Goal: Task Accomplishment & Management: Use online tool/utility

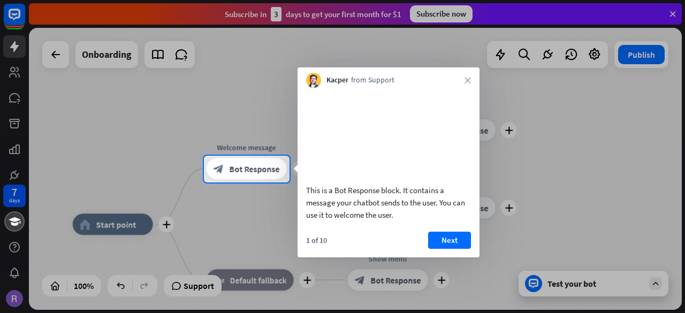
drag, startPoint x: 0, startPoint y: 0, endPoint x: 340, endPoint y: 207, distance: 398.2
click at [340, 207] on div "This is a Bot Response block. It contains a message your chatbot sends to the u…" at bounding box center [388, 202] width 165 height 37
click at [451, 246] on button "Next" at bounding box center [449, 240] width 43 height 17
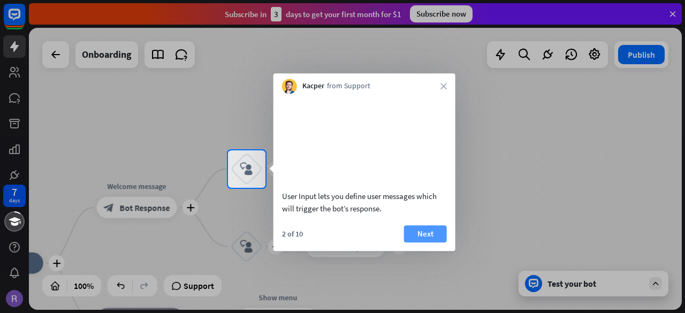
click at [426, 243] on button "Next" at bounding box center [425, 233] width 43 height 17
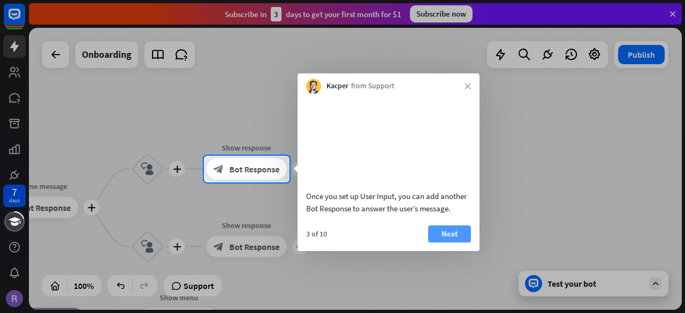
click at [445, 243] on button "Next" at bounding box center [449, 233] width 43 height 17
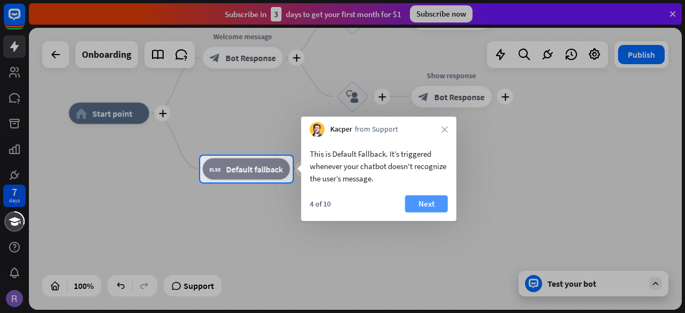
click at [437, 205] on button "Next" at bounding box center [426, 203] width 43 height 17
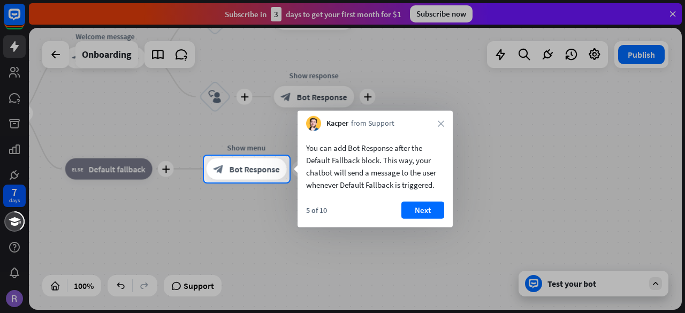
click at [437, 205] on button "Next" at bounding box center [423, 210] width 43 height 17
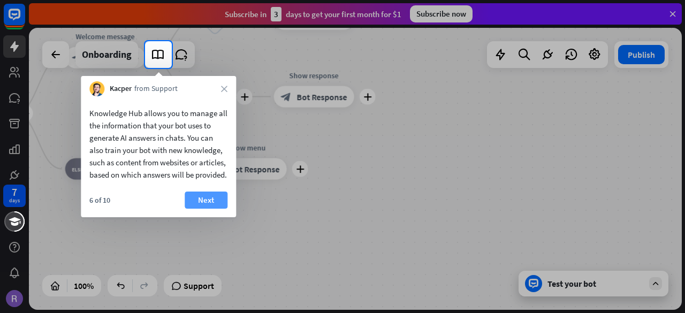
click at [216, 209] on button "Next" at bounding box center [206, 200] width 43 height 17
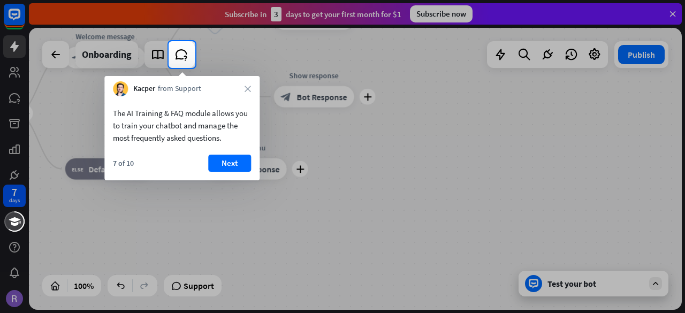
click at [216, 212] on div at bounding box center [342, 190] width 685 height 245
drag, startPoint x: 216, startPoint y: 212, endPoint x: 238, endPoint y: 157, distance: 58.7
click at [238, 157] on body "7 days close Product Help First steps Get started with ChatBot Help Center Foll…" at bounding box center [342, 156] width 685 height 313
click at [238, 157] on button "Next" at bounding box center [229, 163] width 43 height 17
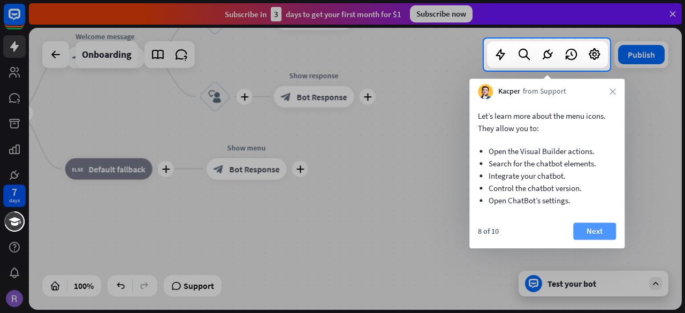
click at [591, 236] on button "Next" at bounding box center [594, 231] width 43 height 17
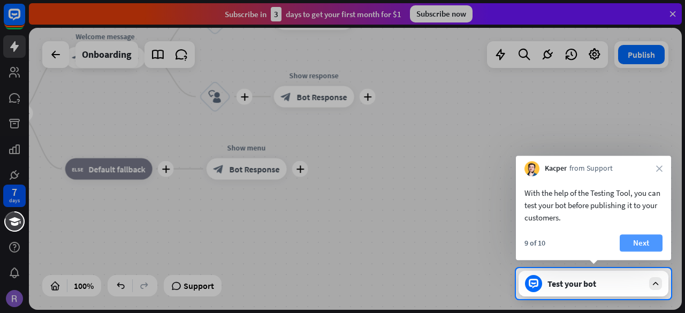
click at [632, 237] on button "Next" at bounding box center [641, 243] width 43 height 17
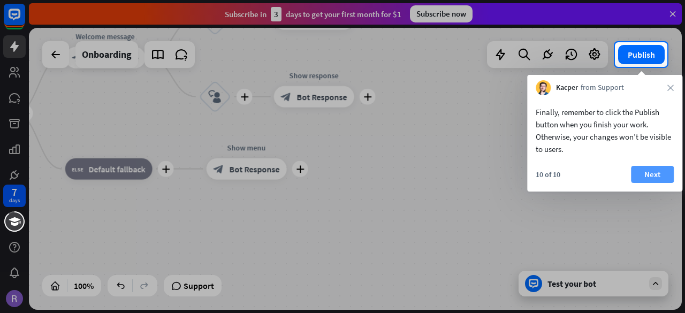
click at [646, 172] on button "Next" at bounding box center [652, 174] width 43 height 17
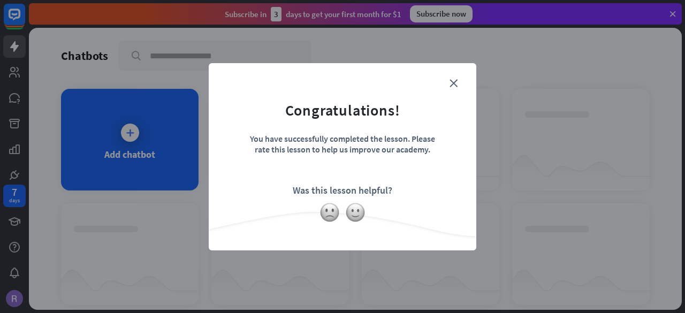
click at [455, 90] on form "Congratulations! You have successfully completed the lesson. Please rate this l…" at bounding box center [342, 141] width 241 height 128
click at [454, 81] on icon "close" at bounding box center [454, 83] width 8 height 8
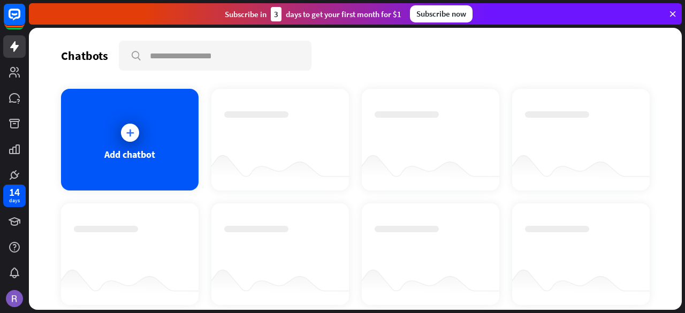
click at [177, 168] on div "Add chatbot" at bounding box center [130, 140] width 138 height 102
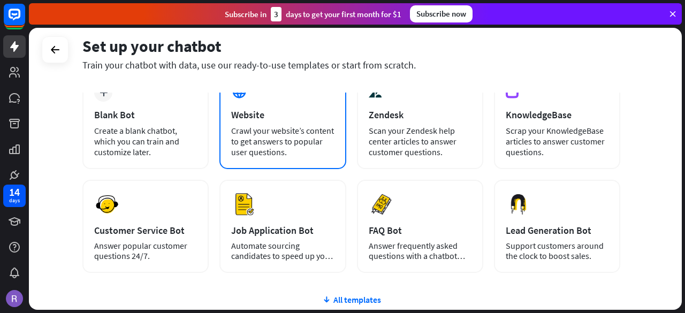
scroll to position [70, 0]
click at [256, 139] on div "Crawl your website’s content to get answers to popular user questions." at bounding box center [282, 141] width 103 height 32
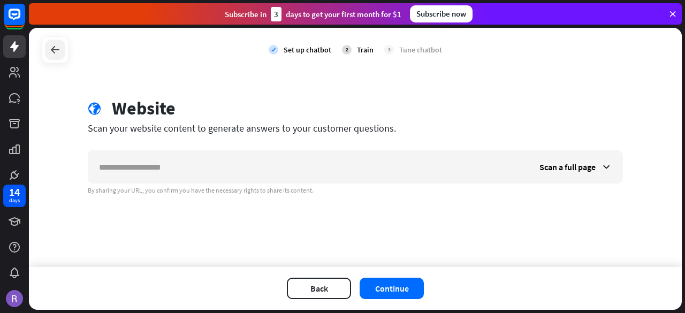
click at [51, 59] on div at bounding box center [55, 50] width 20 height 20
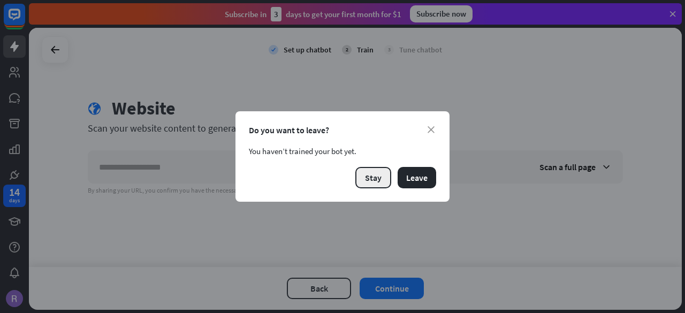
click at [378, 175] on button "Stay" at bounding box center [374, 177] width 36 height 21
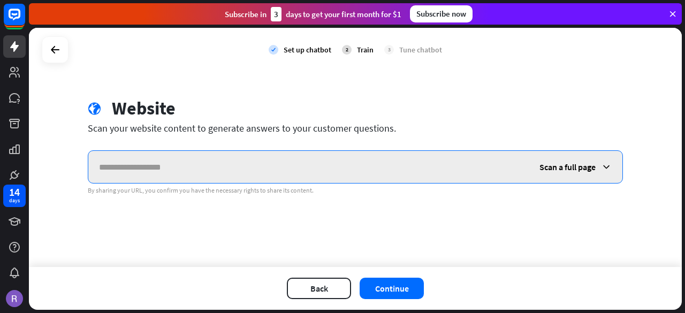
click at [375, 173] on input "text" at bounding box center [308, 167] width 441 height 32
paste input "**********"
type input "**********"
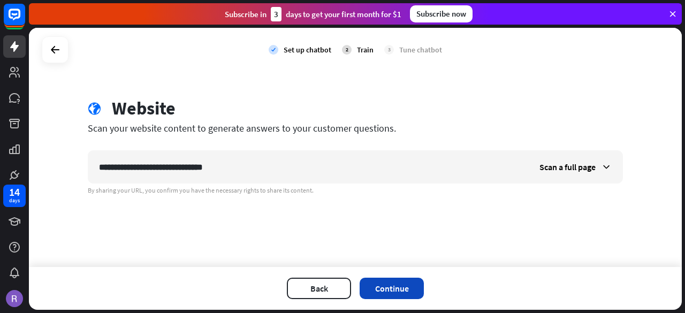
click at [386, 282] on button "Continue" at bounding box center [392, 288] width 64 height 21
